Goal: Task Accomplishment & Management: Complete application form

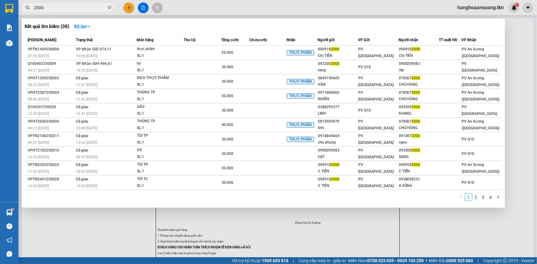
click at [5, 18] on section "Kết quả tìm kiếm ( 38 ) Bộ lọc Mã ĐH Trạng thái Món hàng Thu hộ Tổng cước Chưa …" at bounding box center [268, 132] width 537 height 264
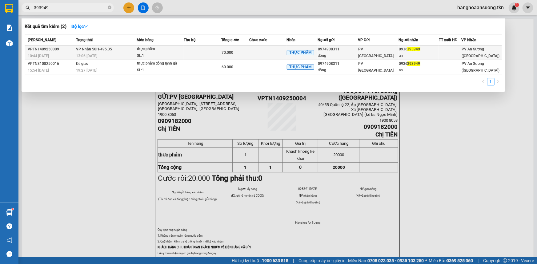
type input "393949"
click at [99, 46] on span "VP Nhận 50H-495.35" at bounding box center [94, 48] width 36 height 5
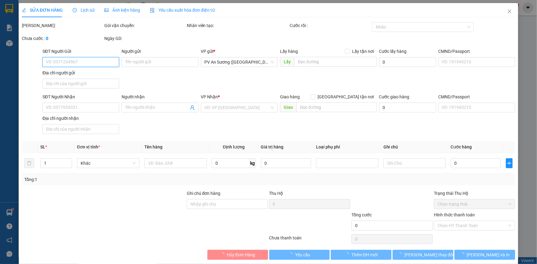
type input "0974908311"
type input "đông"
type input "0936393949"
type input "an"
type input "70.000"
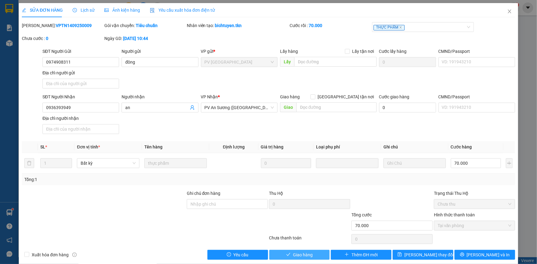
click at [301, 252] on span "Giao hàng" at bounding box center [303, 255] width 20 height 7
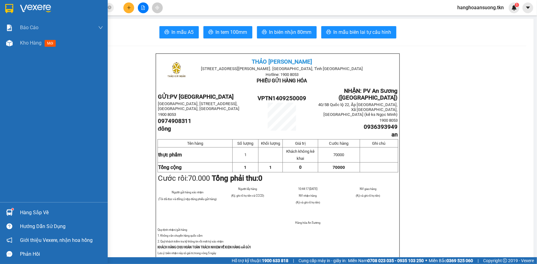
click at [7, 6] on img at bounding box center [9, 8] width 8 height 9
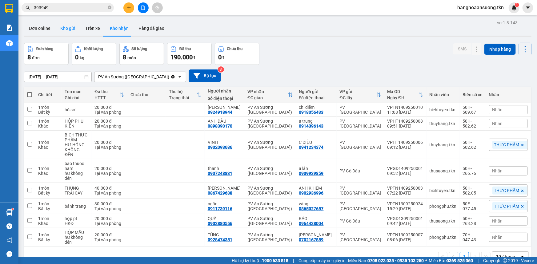
click at [65, 29] on button "Kho gửi" at bounding box center [67, 28] width 25 height 15
